Goal: Register for event/course

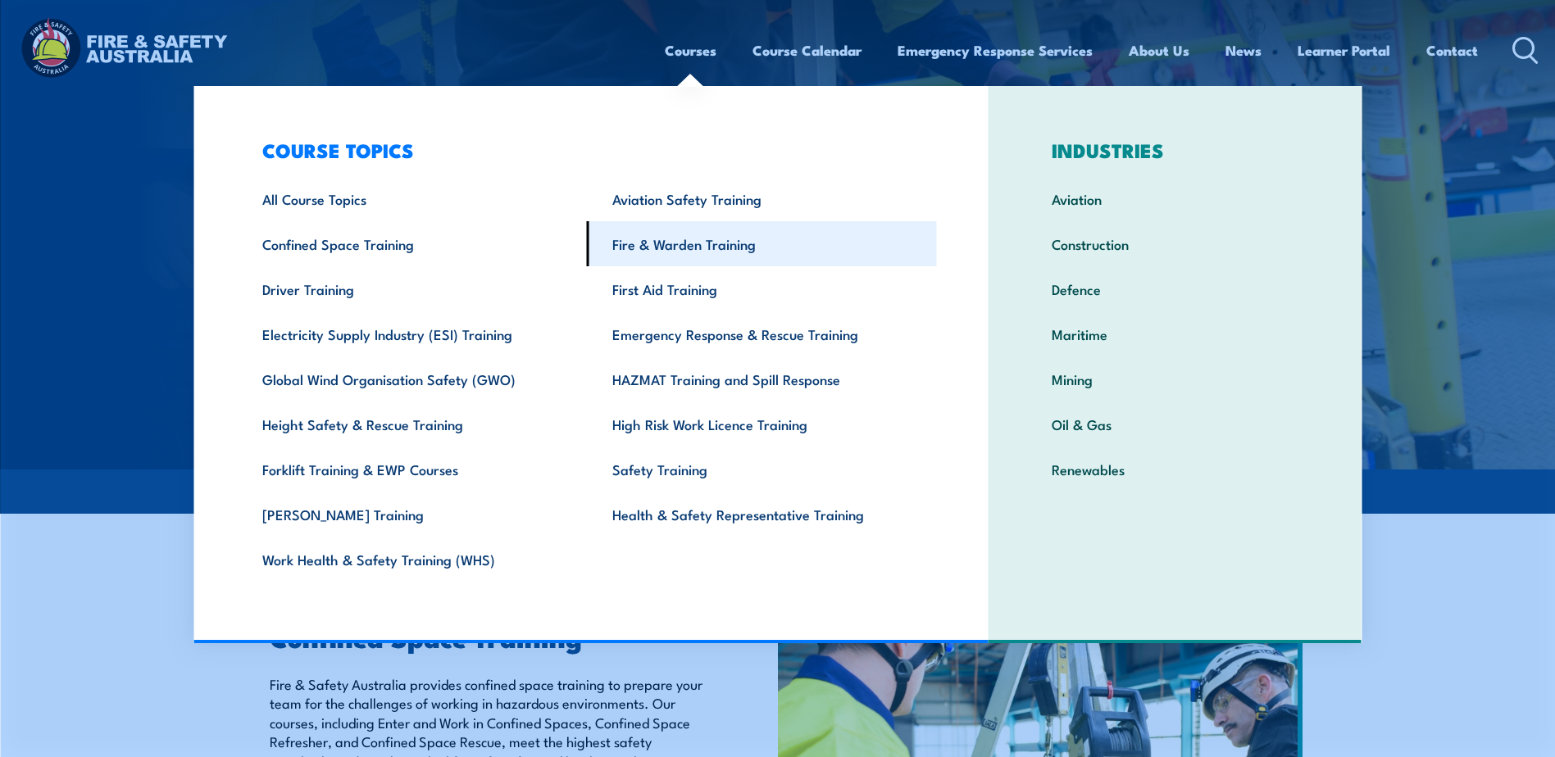
click at [677, 246] on link "Fire & Warden Training" at bounding box center [762, 243] width 350 height 45
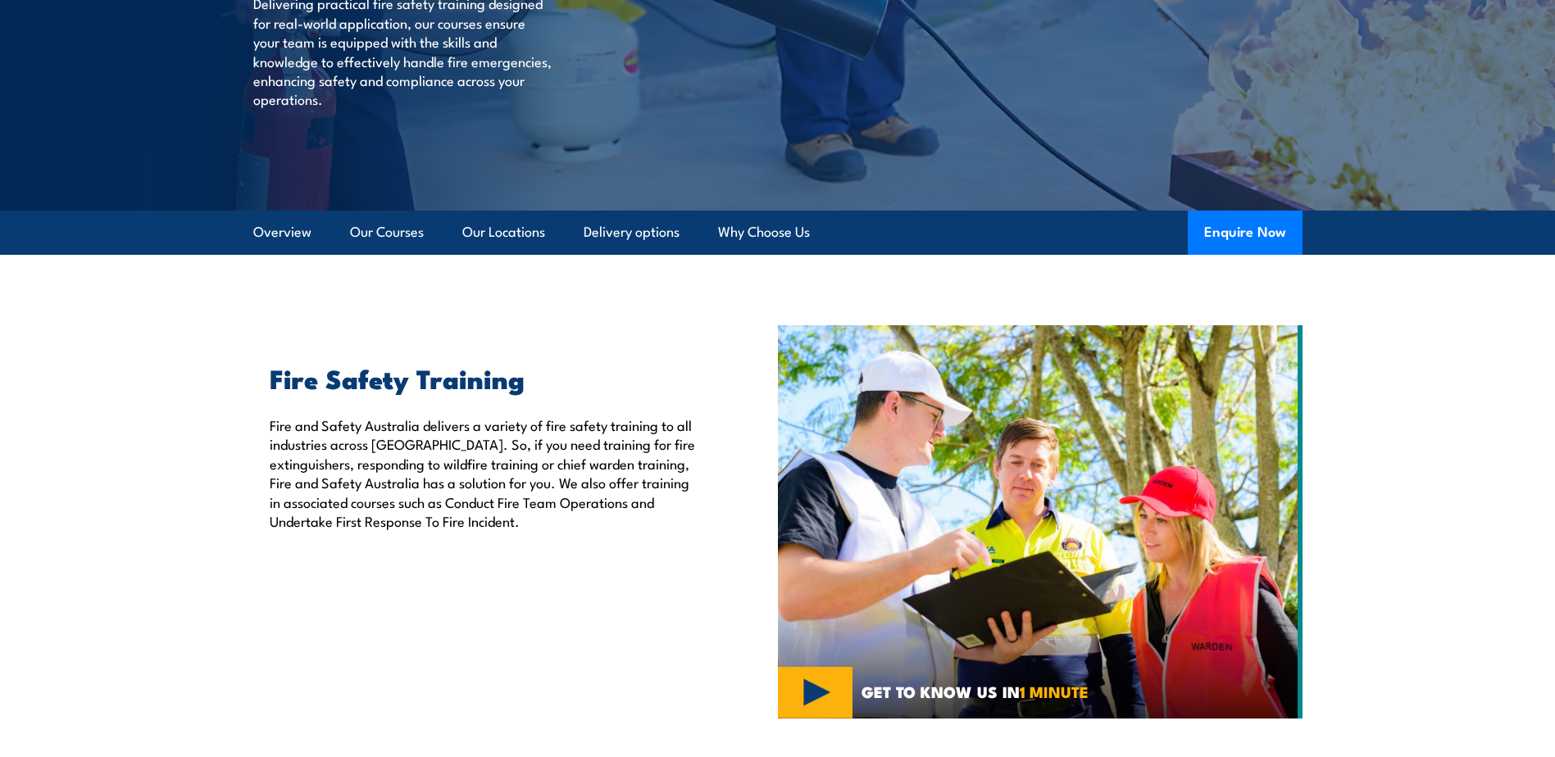
scroll to position [246, 0]
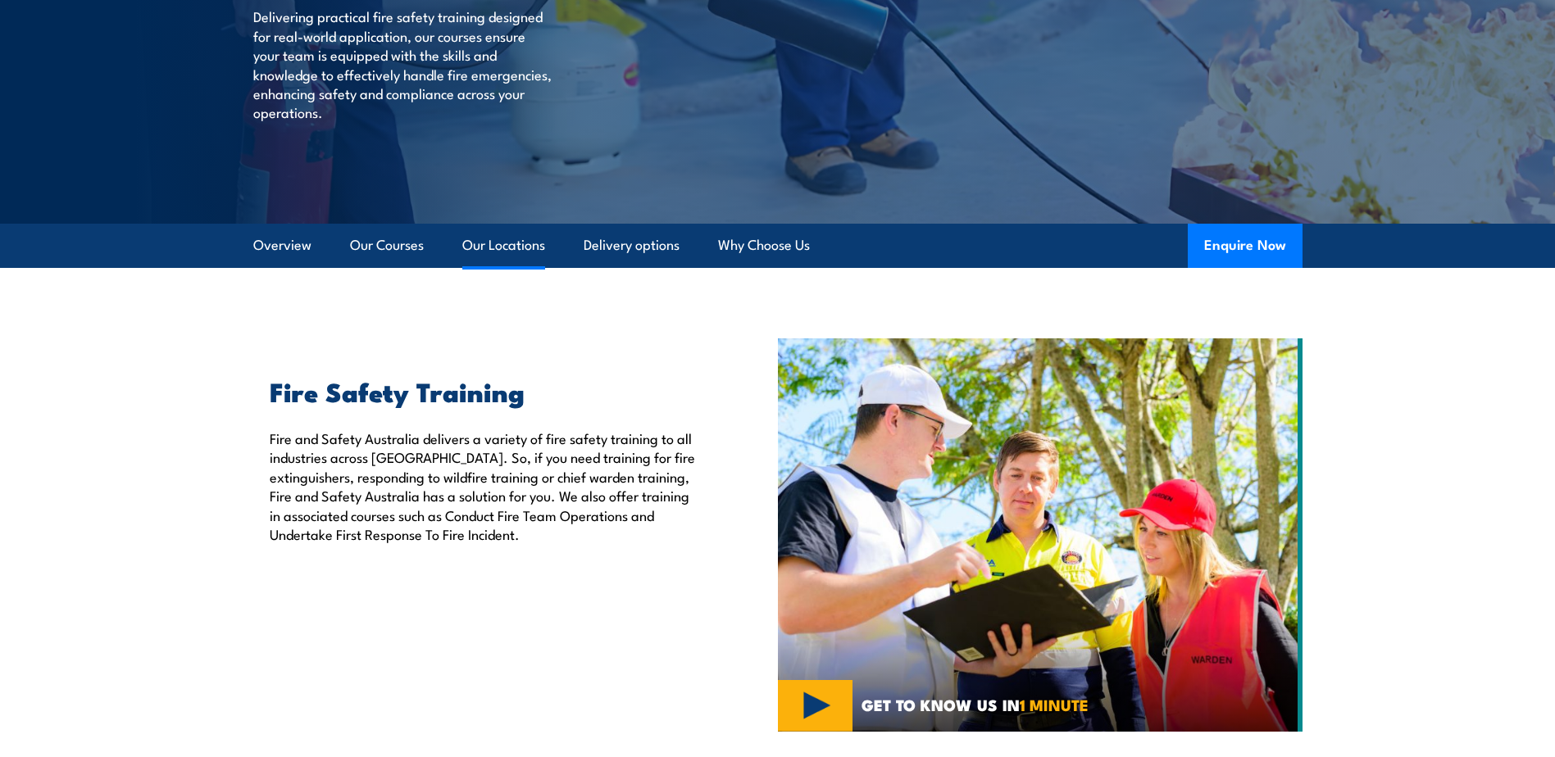
click at [488, 238] on link "Our Locations" at bounding box center [503, 245] width 83 height 43
click at [522, 238] on link "Our Locations" at bounding box center [503, 245] width 83 height 43
click at [497, 234] on link "Our Locations" at bounding box center [503, 245] width 83 height 43
click at [649, 241] on link "Delivery options" at bounding box center [632, 245] width 96 height 43
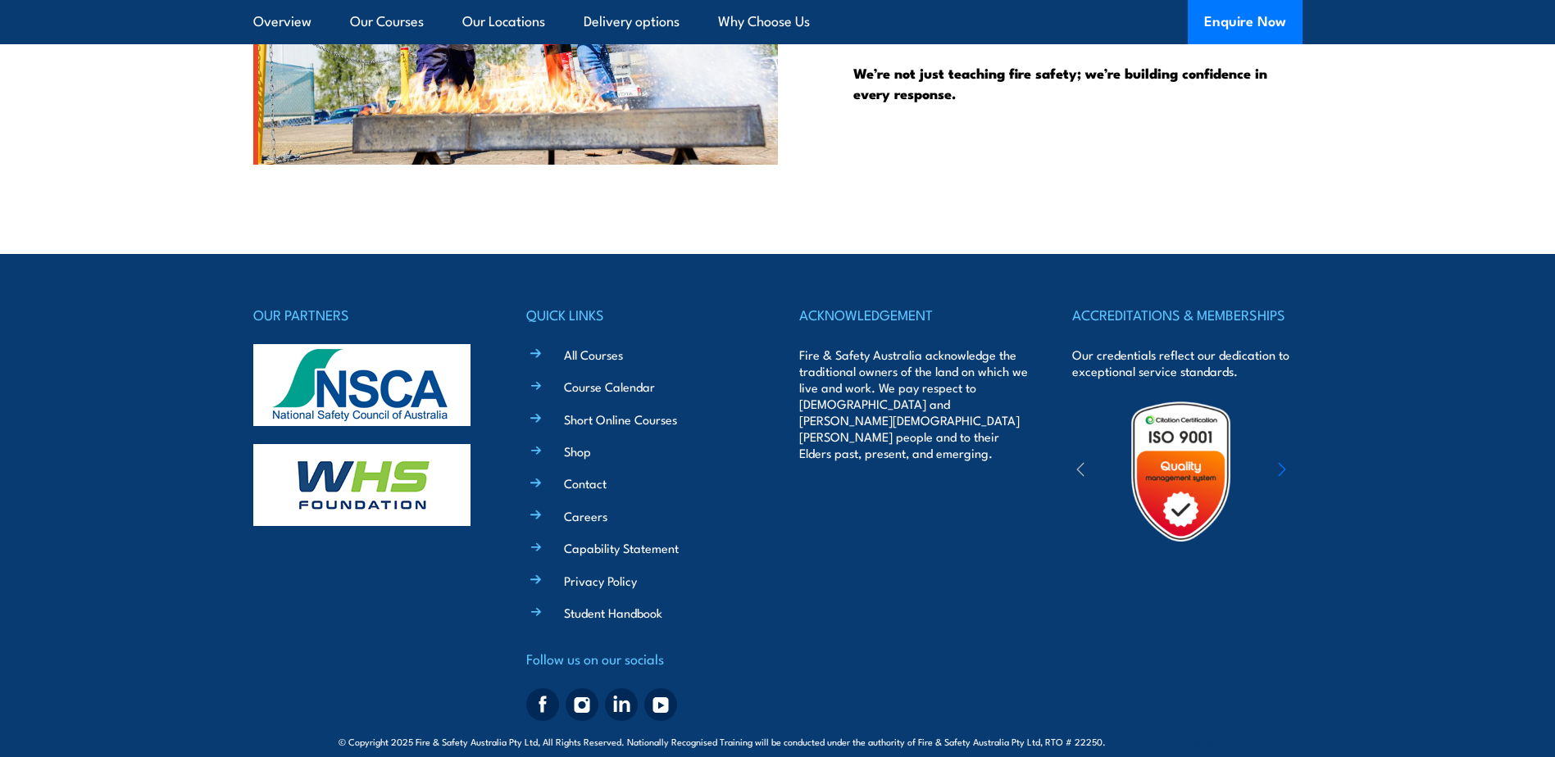
scroll to position [4326, 0]
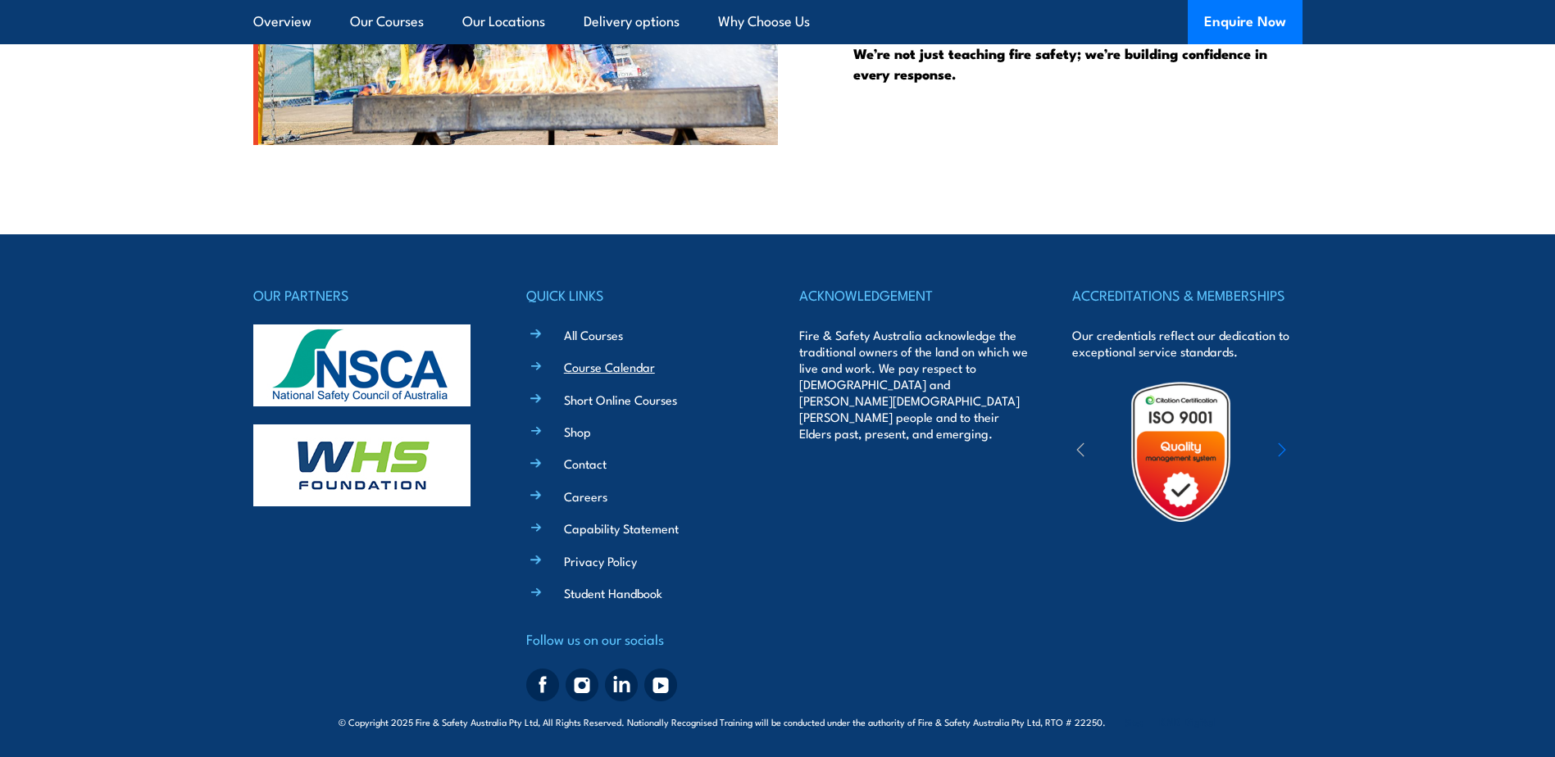
click at [596, 362] on link "Course Calendar" at bounding box center [609, 366] width 91 height 17
click at [629, 364] on link "Course Calendar" at bounding box center [609, 366] width 91 height 17
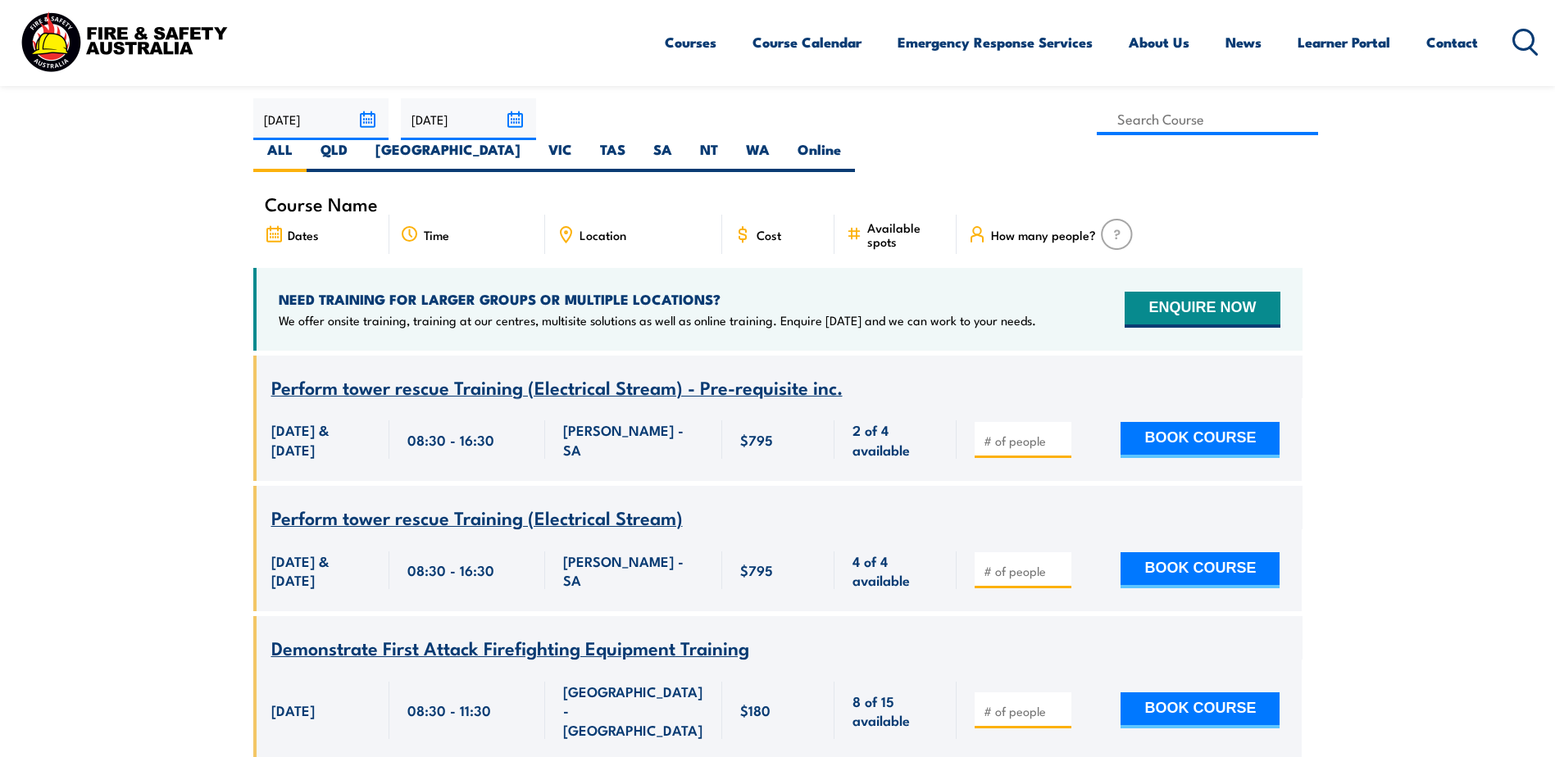
scroll to position [164, 0]
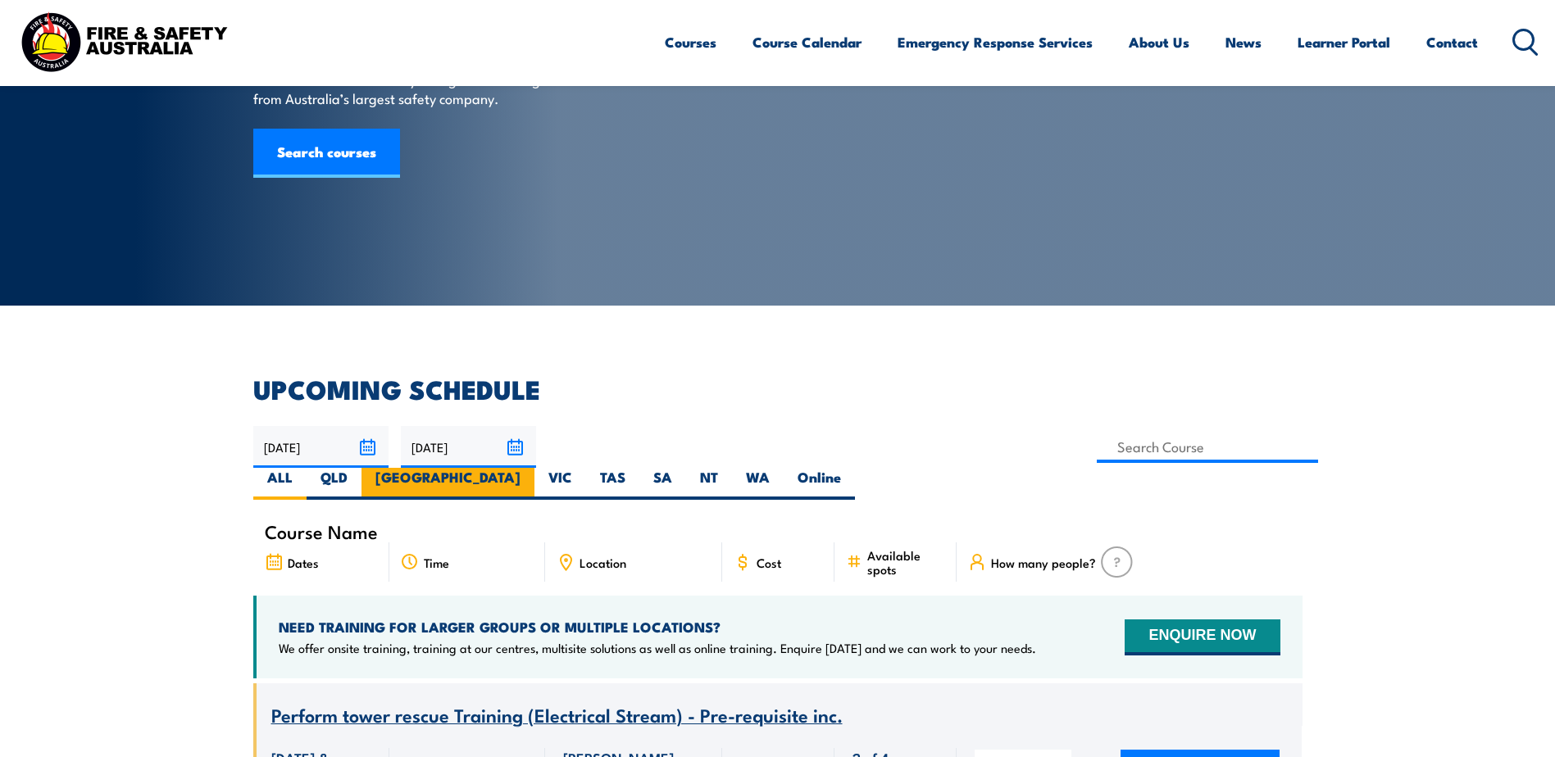
click at [534, 468] on label "NSW" at bounding box center [447, 484] width 173 height 32
click at [531, 468] on input "NSW" at bounding box center [525, 473] width 11 height 11
radio input "true"
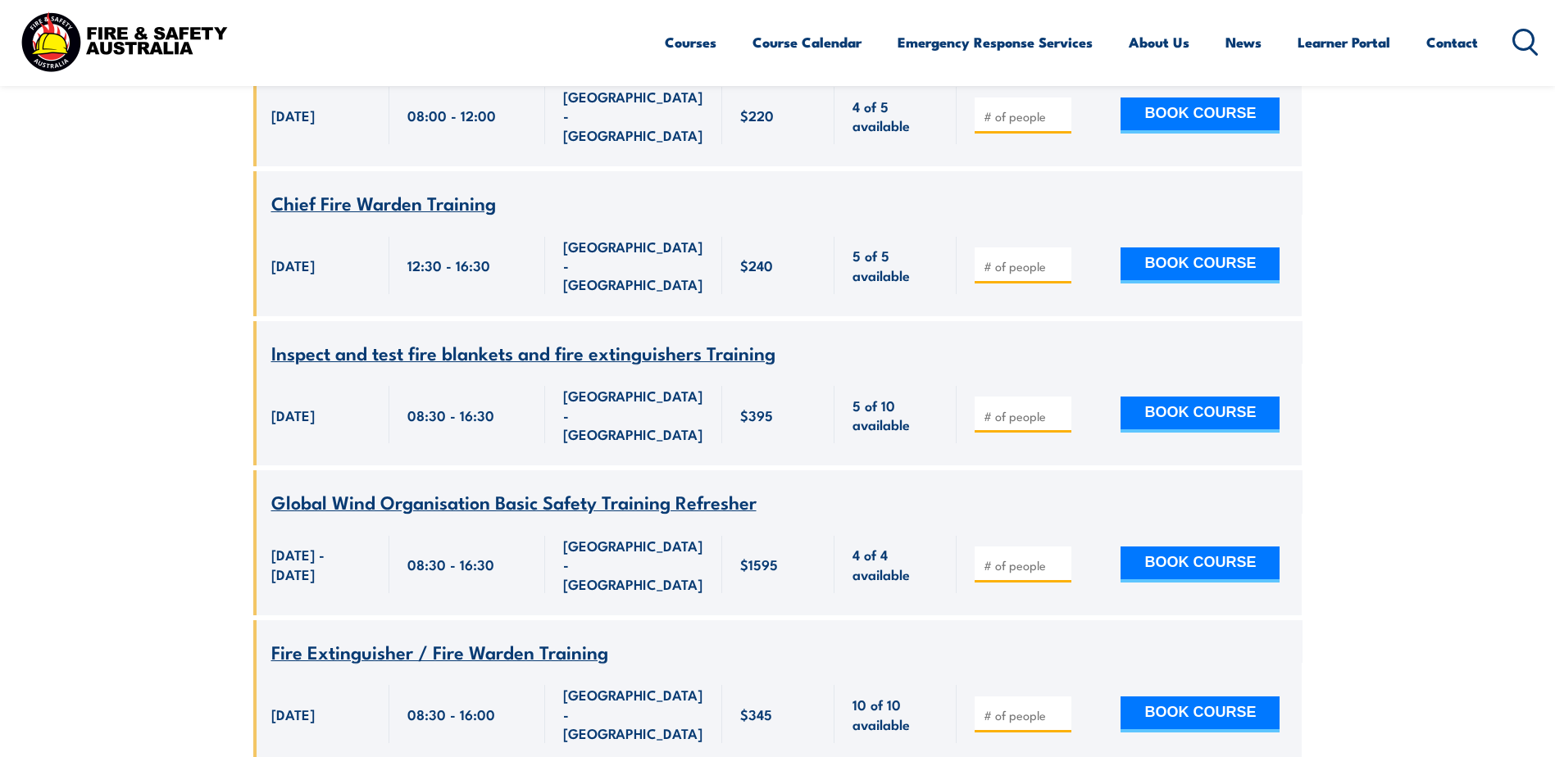
scroll to position [3901, 0]
